Goal: Find specific page/section: Find specific page/section

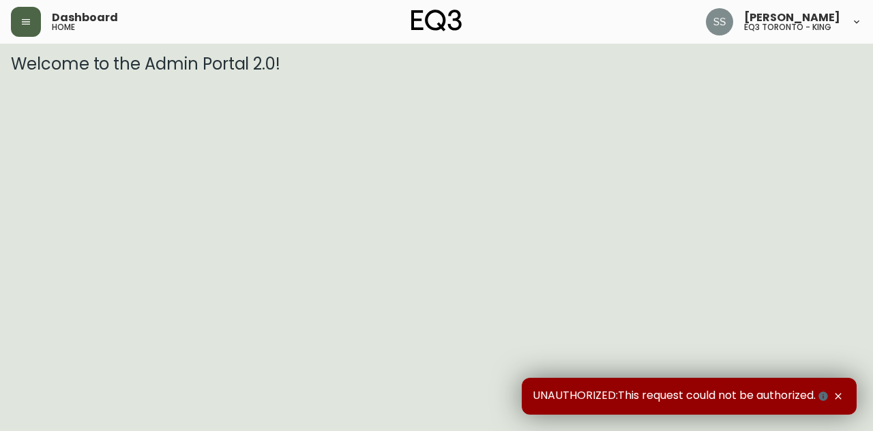
click at [31, 28] on button "button" at bounding box center [26, 22] width 30 height 30
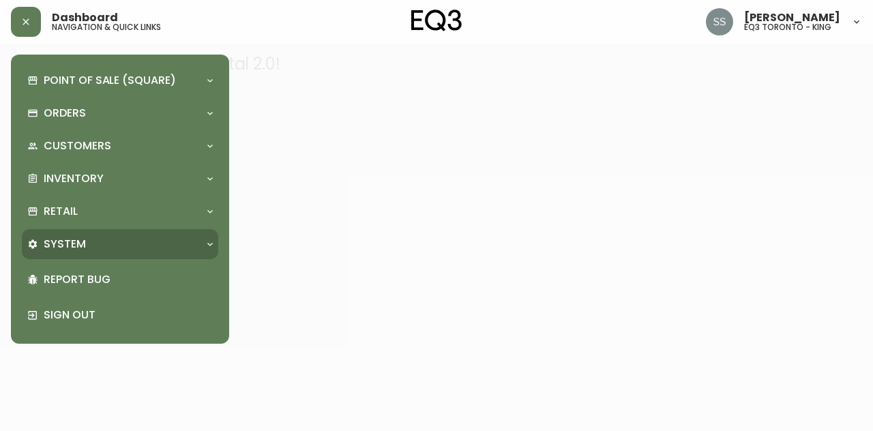
click at [121, 234] on div "System" at bounding box center [120, 244] width 196 height 30
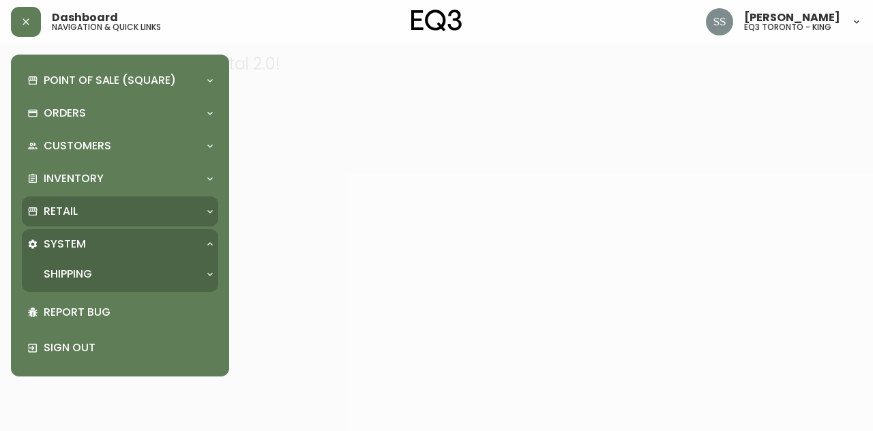
click at [126, 211] on div "Retail" at bounding box center [113, 211] width 172 height 15
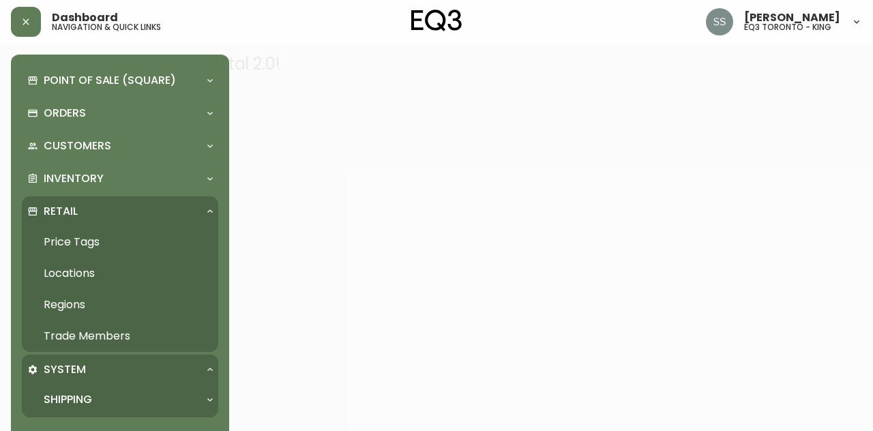
click at [123, 342] on link "Trade Members" at bounding box center [120, 336] width 196 height 31
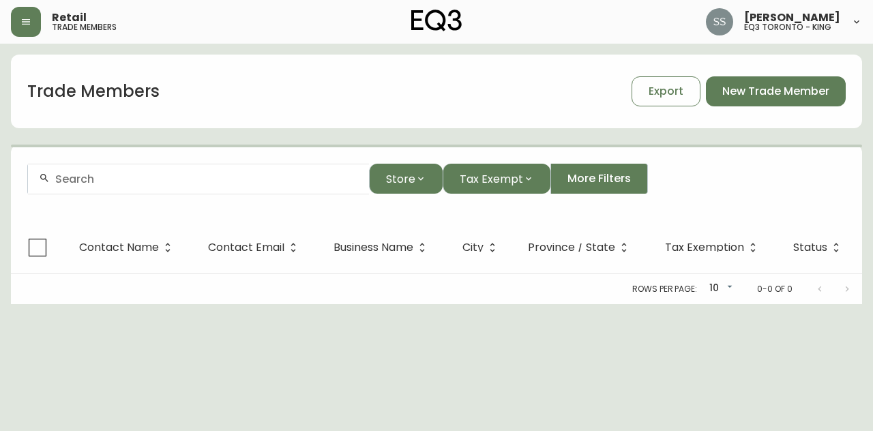
click at [322, 174] on input "text" at bounding box center [206, 179] width 303 height 13
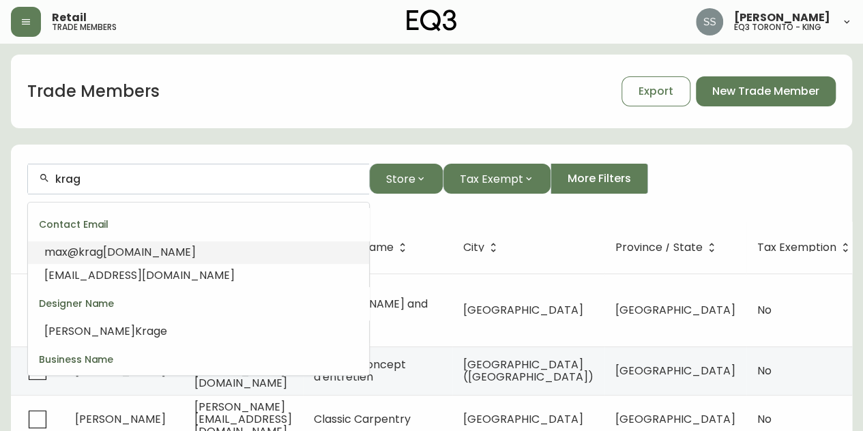
click at [205, 254] on li "max@ krag [DOMAIN_NAME]" at bounding box center [198, 252] width 341 height 23
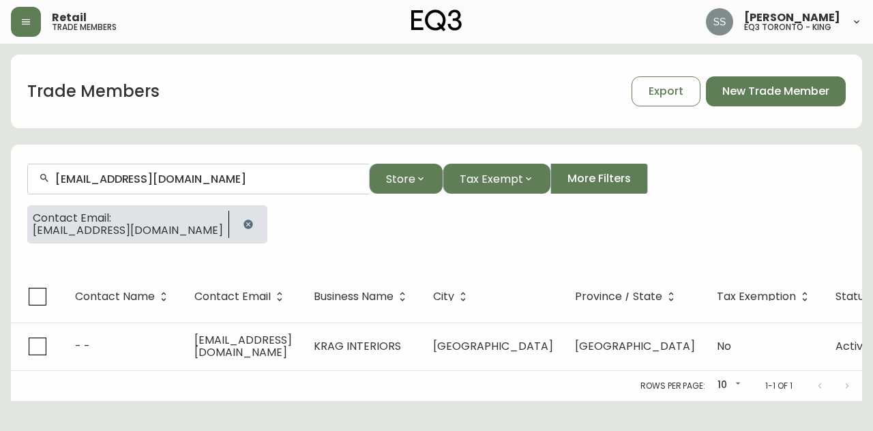
type input "[EMAIL_ADDRESS][DOMAIN_NAME]"
